Goal: Check status: Check status

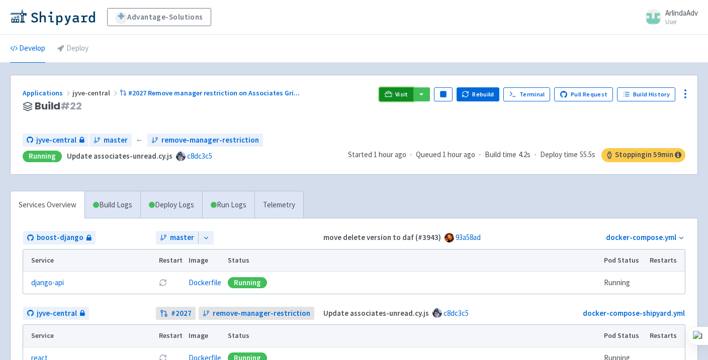
click at [402, 97] on span "Visit" at bounding box center [401, 95] width 13 height 8
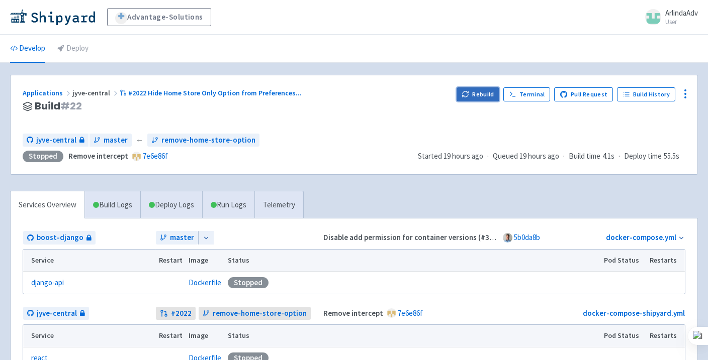
click at [486, 97] on button "Rebuild" at bounding box center [478, 94] width 43 height 14
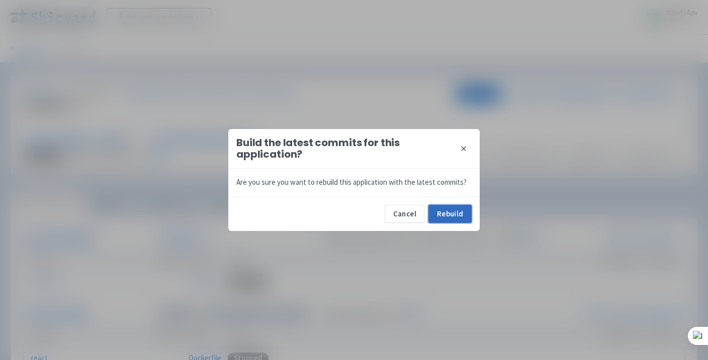
click at [460, 213] on button "Rebuild" at bounding box center [449, 214] width 43 height 18
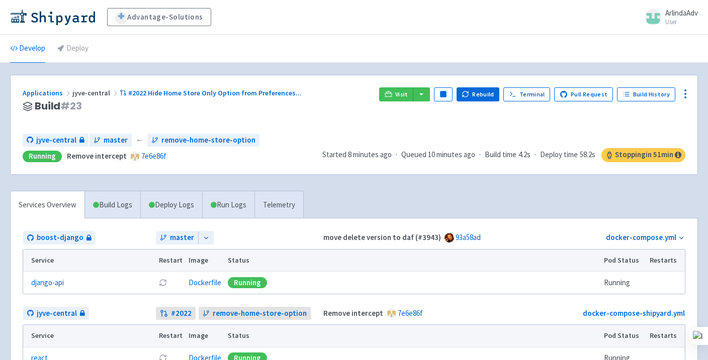
click at [396, 105] on div "Visit Pause Rebuild Terminal Pull Request Build History" at bounding box center [532, 106] width 306 height 38
click at [400, 99] on link "Visit" at bounding box center [396, 94] width 34 height 14
